Goal: Browse casually

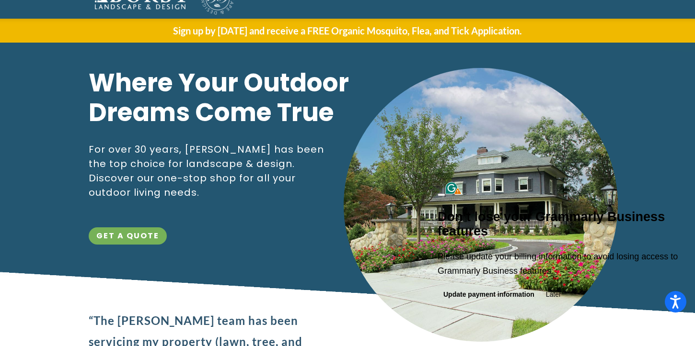
scroll to position [66, 0]
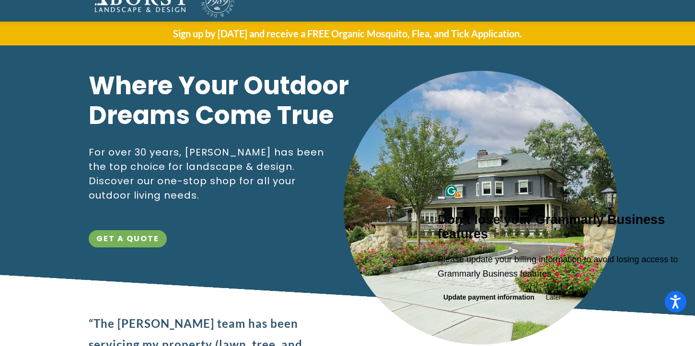
click at [445, 196] on button at bounding box center [442, 197] width 8 height 3
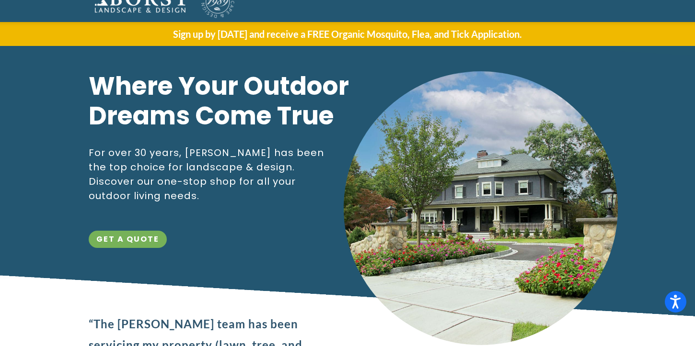
scroll to position [0, 0]
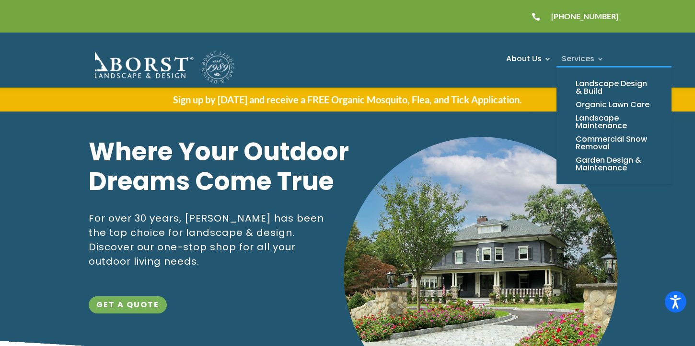
click at [585, 62] on link "Services" at bounding box center [583, 61] width 42 height 12
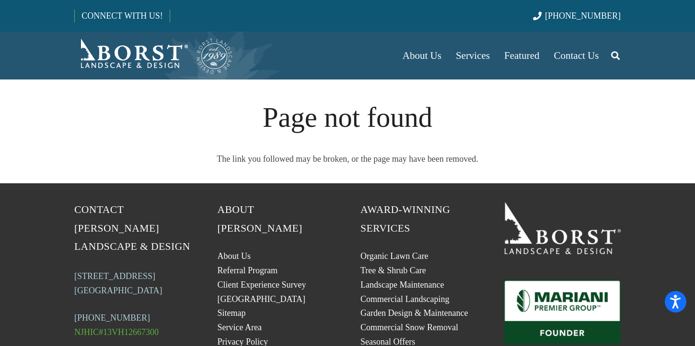
scroll to position [0, 0]
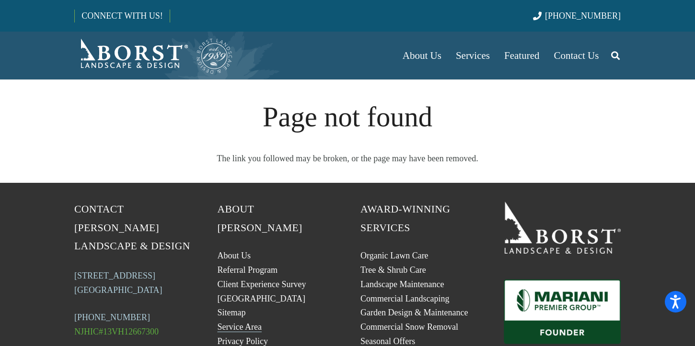
click at [236, 323] on link "Service Area" at bounding box center [240, 328] width 44 height 10
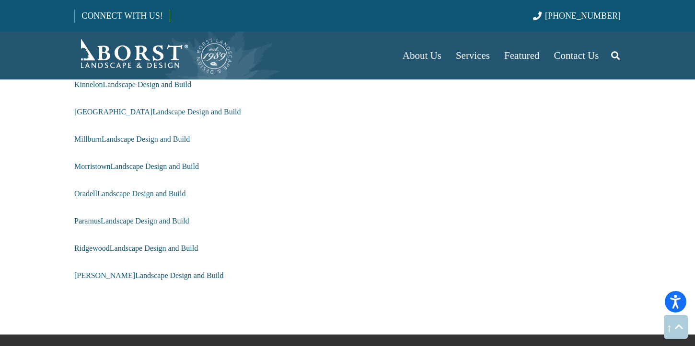
scroll to position [902, 0]
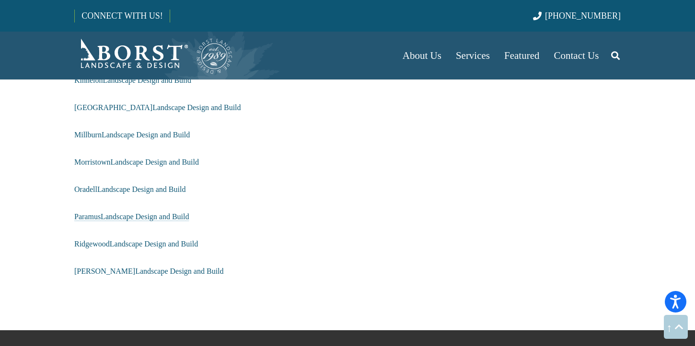
click at [173, 216] on span "Paramus Landscape Design and Build" at bounding box center [131, 217] width 115 height 8
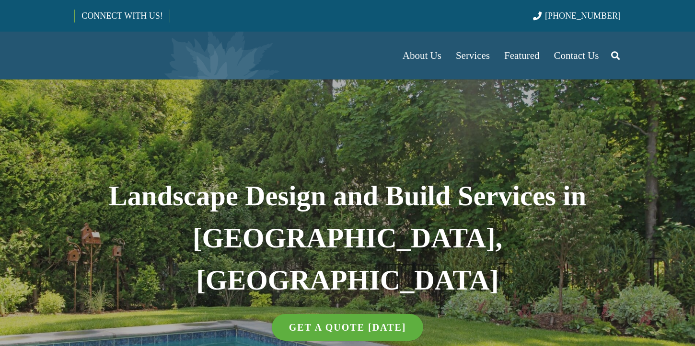
select select "******"
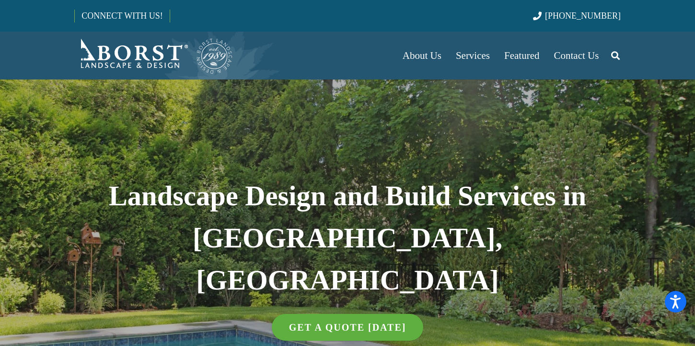
scroll to position [0, 0]
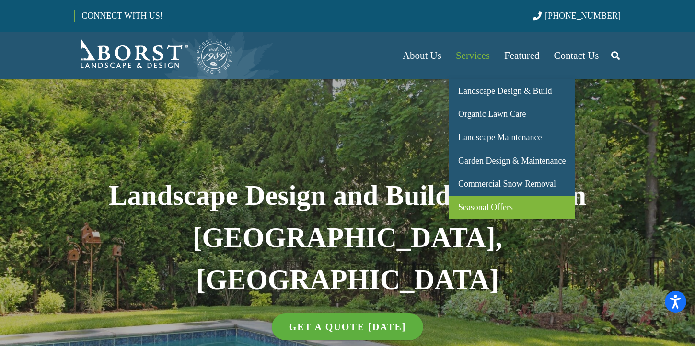
click at [476, 206] on span "Seasonal Offers" at bounding box center [485, 208] width 55 height 10
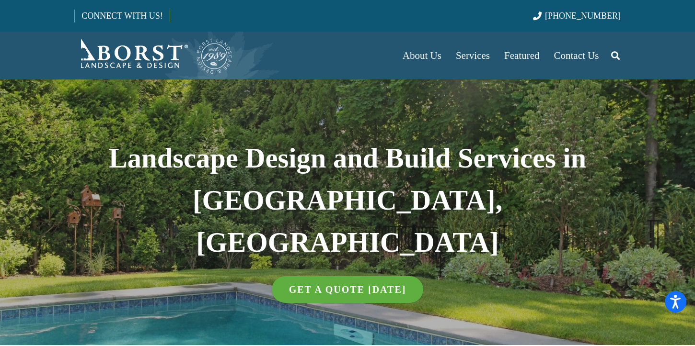
scroll to position [128, 0]
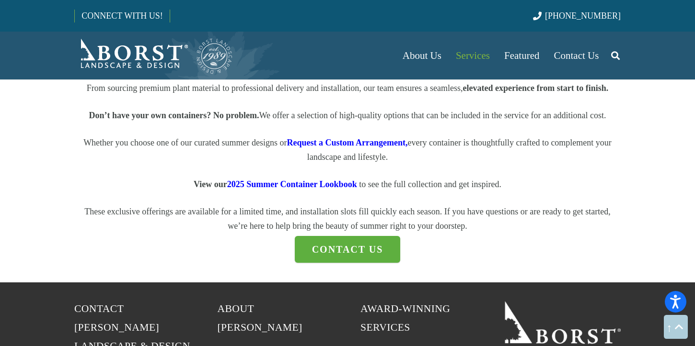
scroll to position [1279, 0]
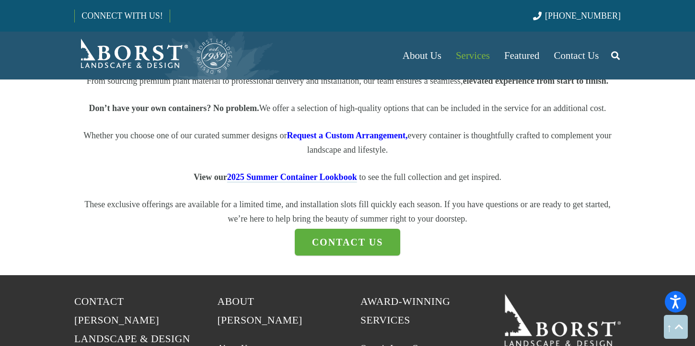
click at [268, 182] on span "2025 Summer Container Lookbook" at bounding box center [292, 178] width 130 height 10
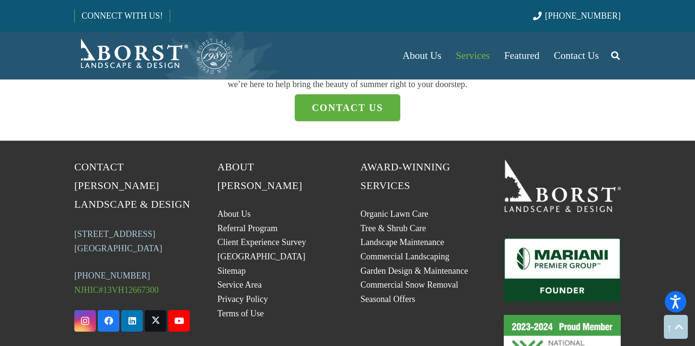
scroll to position [1414, 0]
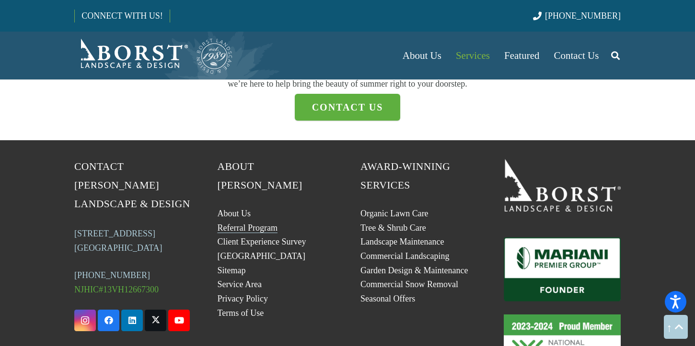
click at [251, 223] on link "Referral Program" at bounding box center [248, 228] width 60 height 10
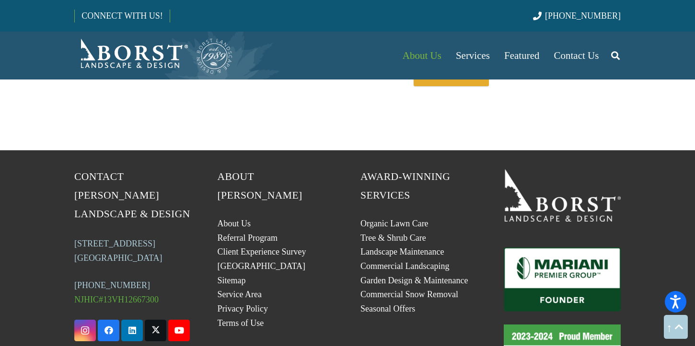
scroll to position [743, 0]
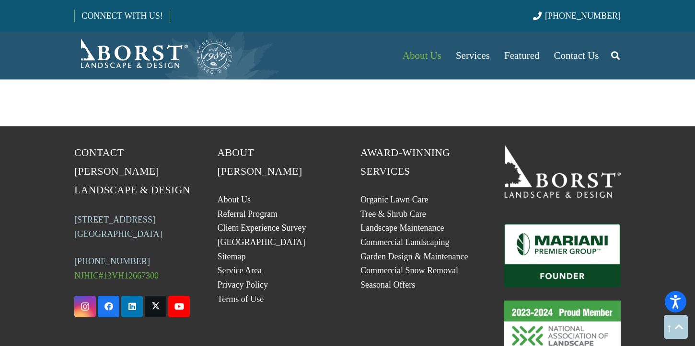
click at [541, 244] on img "Mariani_Badge_Full_Founder" at bounding box center [562, 256] width 117 height 64
